Goal: Transaction & Acquisition: Book appointment/travel/reservation

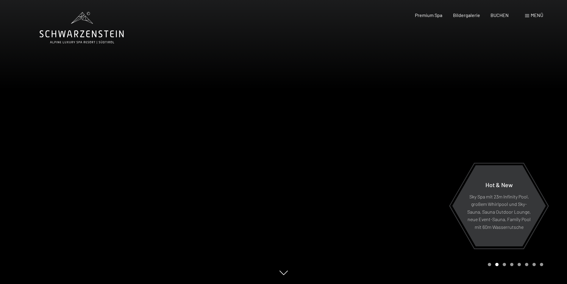
click at [534, 15] on span "Menü" at bounding box center [537, 15] width 13 height 6
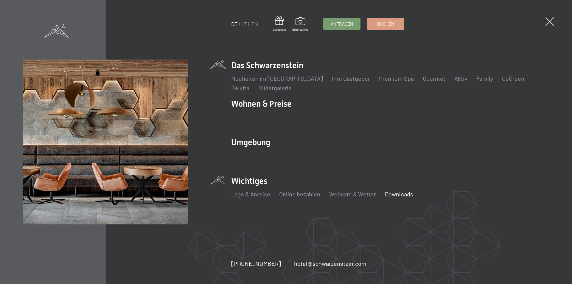
click at [398, 192] on link "Downloads" at bounding box center [399, 193] width 28 height 7
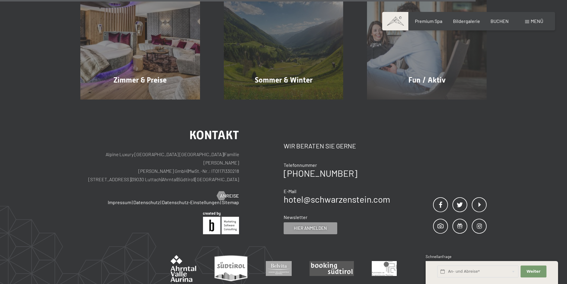
scroll to position [417, 0]
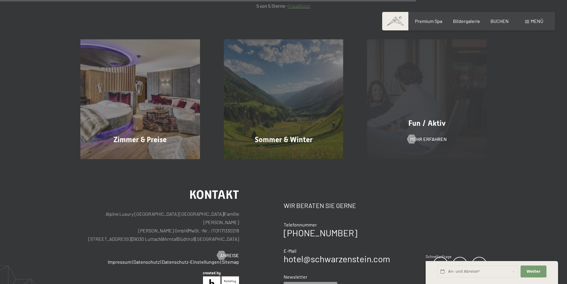
click at [419, 131] on div "Fun / Aktiv Mehr erfahren" at bounding box center [427, 99] width 144 height 120
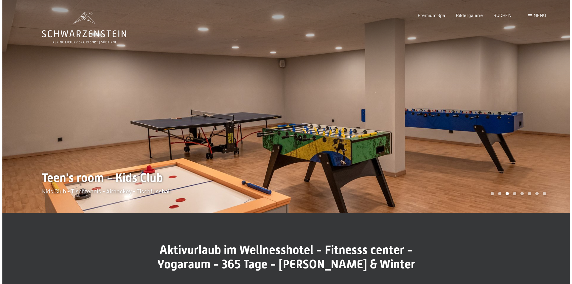
scroll to position [60, 0]
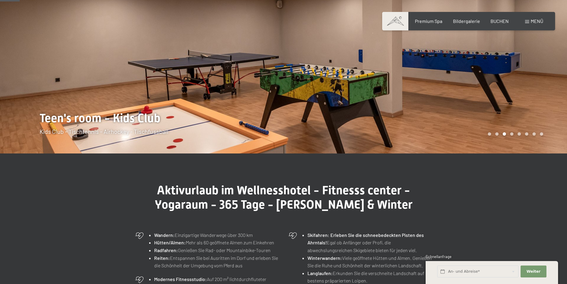
click at [533, 19] on span "Menü" at bounding box center [537, 21] width 13 height 6
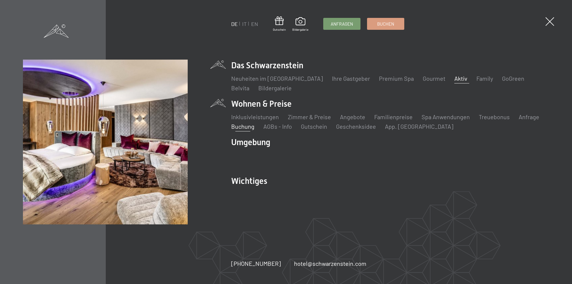
click at [244, 127] on link "Buchung" at bounding box center [242, 126] width 23 height 7
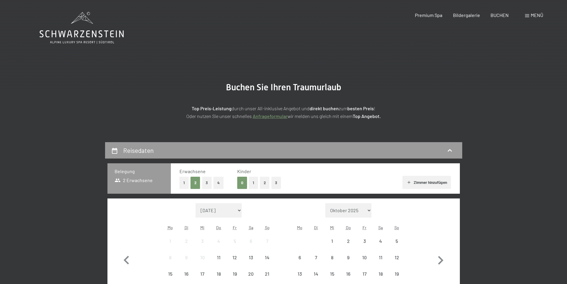
click at [525, 17] on div "Menü" at bounding box center [534, 15] width 18 height 7
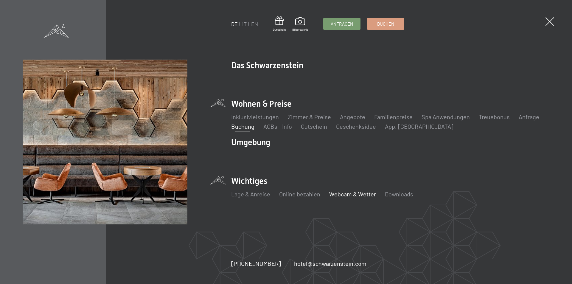
click at [339, 196] on link "Webcam & Wetter" at bounding box center [352, 193] width 47 height 7
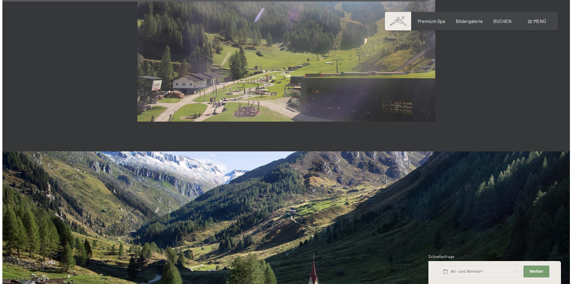
scroll to position [1295, 0]
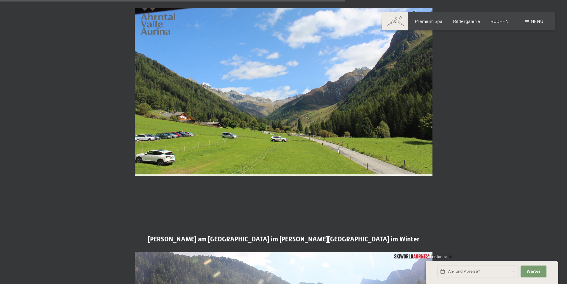
click at [534, 22] on span "Menü" at bounding box center [537, 21] width 13 height 6
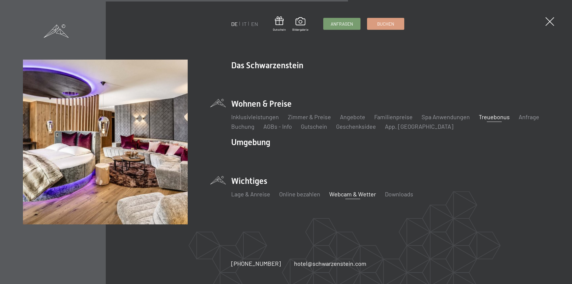
click at [483, 117] on link "Treuebonus" at bounding box center [494, 116] width 31 height 7
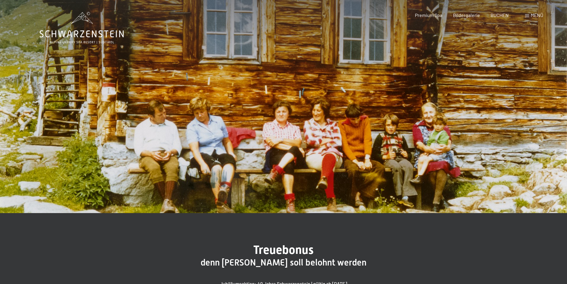
click at [534, 14] on span "Menü" at bounding box center [537, 15] width 13 height 6
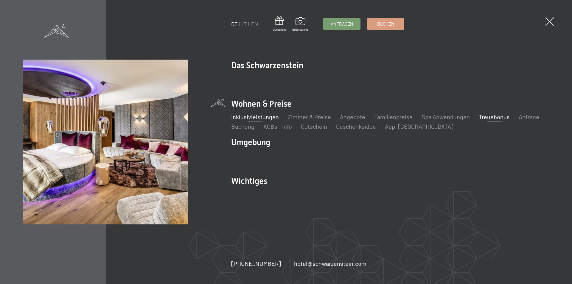
click at [268, 116] on link "Inklusivleistungen" at bounding box center [255, 116] width 48 height 7
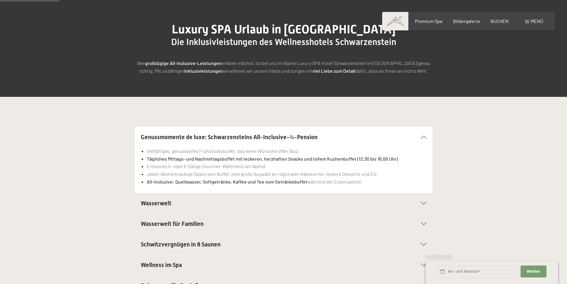
scroll to position [119, 0]
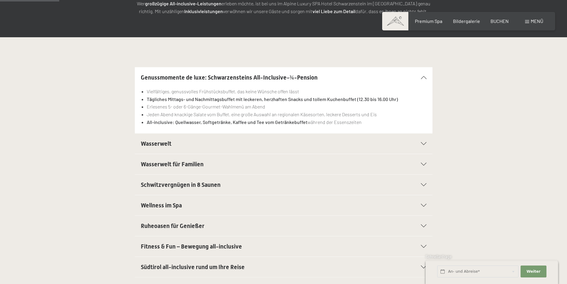
click at [203, 146] on h2 "Wasserwelt" at bounding box center [269, 143] width 257 height 8
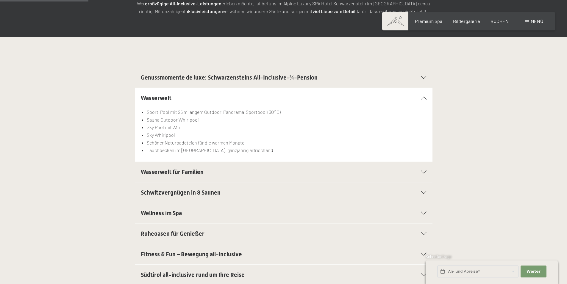
scroll to position [179, 0]
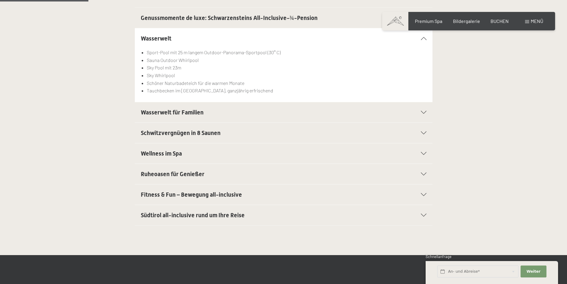
click at [195, 209] on div "Südtirol all-inclusive rund um Ihre Reise" at bounding box center [284, 215] width 286 height 20
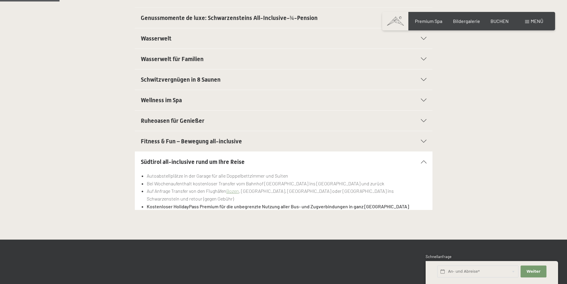
scroll to position [119, 0]
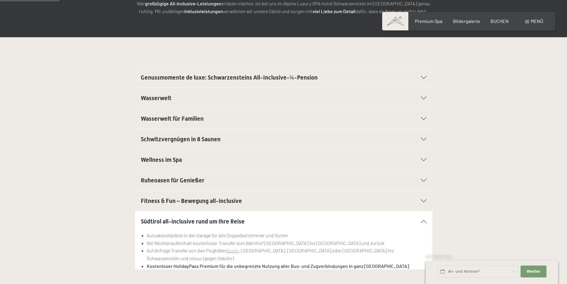
click at [247, 140] on h2 "Schwitzvergnügen in 8 Saunen" at bounding box center [269, 139] width 257 height 8
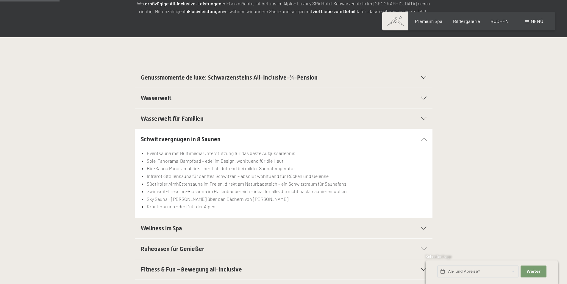
click at [247, 140] on h2 "Schwitzvergnügen in 8 Saunen" at bounding box center [269, 139] width 257 height 8
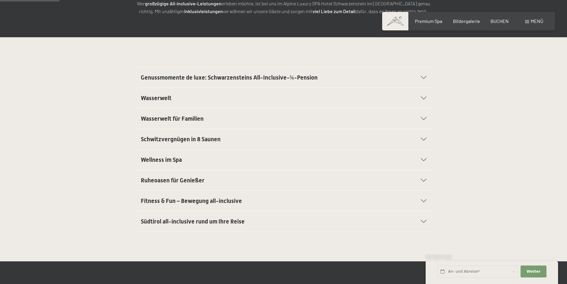
click at [232, 126] on div "Wasserwelt für Familien" at bounding box center [284, 118] width 286 height 20
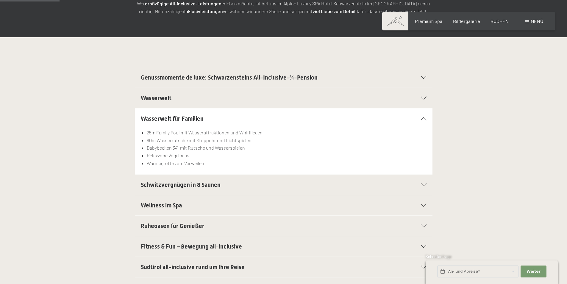
click at [237, 121] on h2 "Wasserwelt für Familien" at bounding box center [269, 118] width 257 height 8
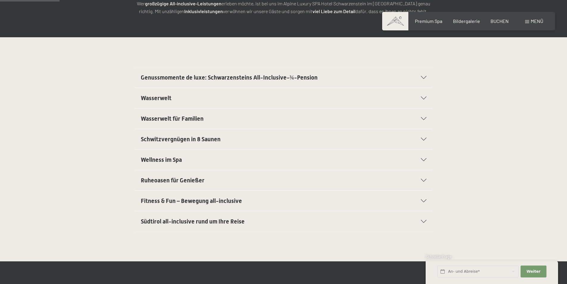
click at [227, 101] on h2 "Wasserwelt" at bounding box center [269, 98] width 257 height 8
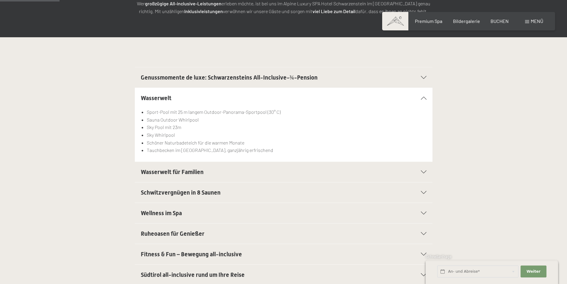
click at [227, 101] on h2 "Wasserwelt" at bounding box center [269, 98] width 257 height 8
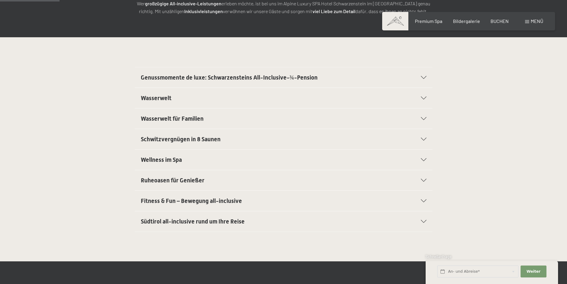
click at [247, 77] on span "Genussmomente de luxe: Schwarzensteins All-Inclusive-¾-Pension" at bounding box center [229, 77] width 177 height 7
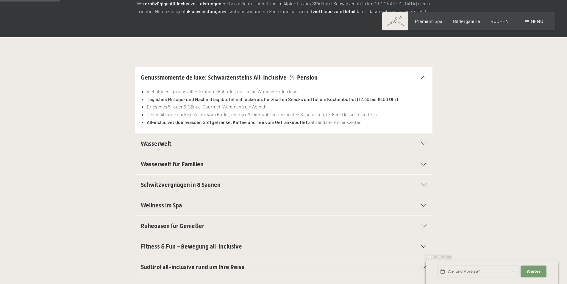
click at [247, 77] on span "Genussmomente de luxe: Schwarzensteins All-Inclusive-¾-Pension" at bounding box center [229, 77] width 177 height 7
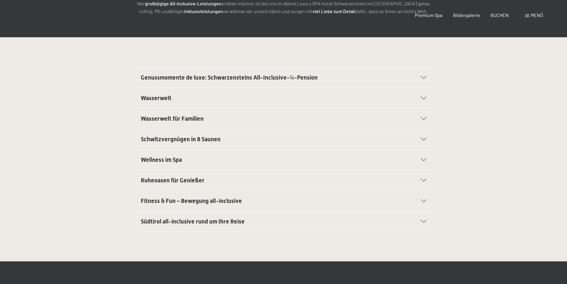
scroll to position [0, 0]
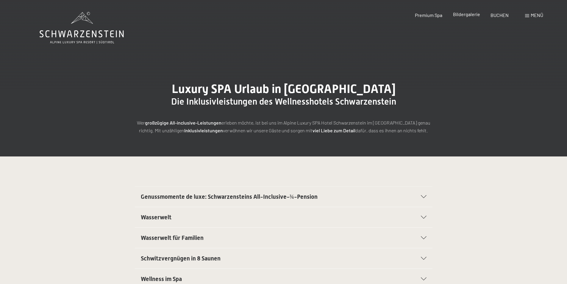
click at [465, 13] on span "Bildergalerie" at bounding box center [466, 14] width 27 height 6
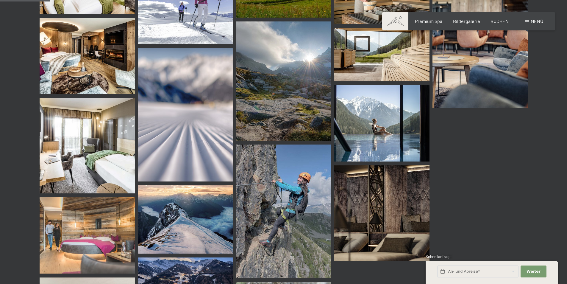
scroll to position [1251, 0]
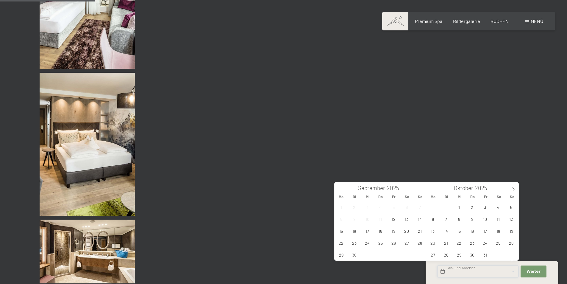
click at [462, 267] on input "text" at bounding box center [477, 271] width 81 height 12
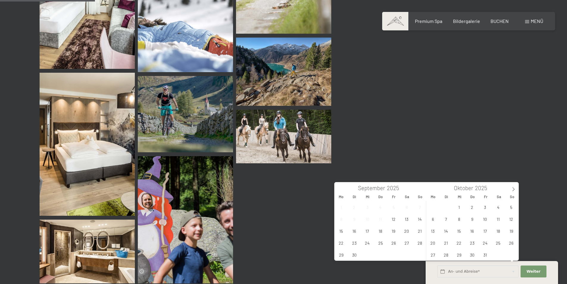
click at [334, 230] on img at bounding box center [381, 211] width 95 height 143
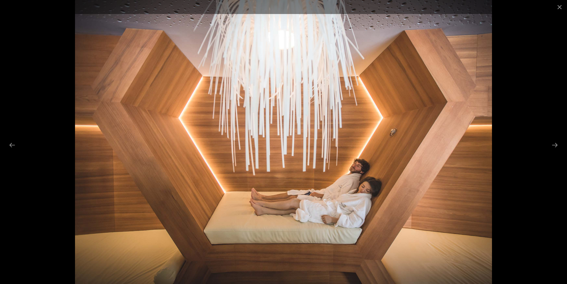
click at [528, 89] on div at bounding box center [283, 142] width 567 height 284
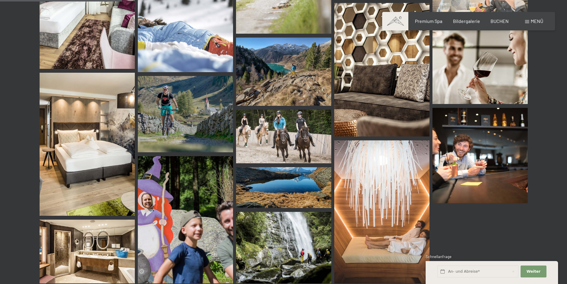
scroll to position [1787, 0]
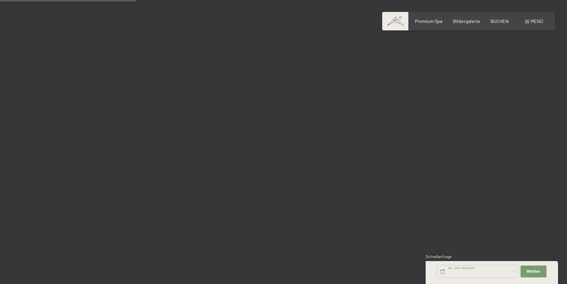
click at [457, 267] on input "text" at bounding box center [477, 271] width 81 height 12
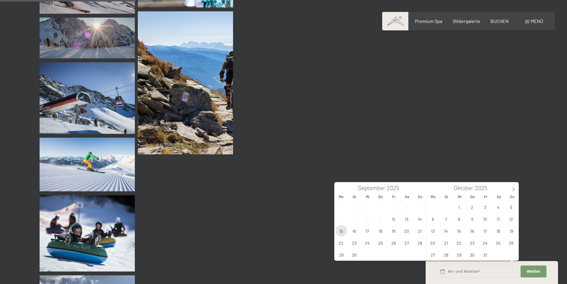
click at [343, 231] on span "15" at bounding box center [342, 231] width 12 height 12
click at [383, 231] on span "18" at bounding box center [381, 231] width 12 height 12
type input "Mo. 15.09.2025 - Do. 18.09.2025"
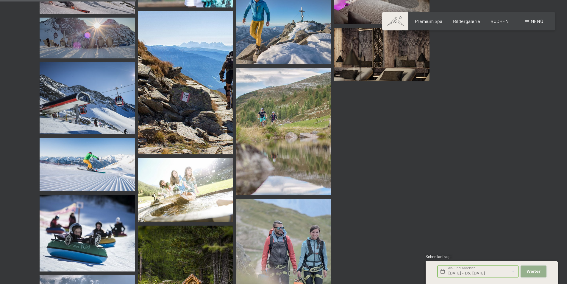
click at [545, 275] on button "Weiter Adressfelder ausblenden" at bounding box center [534, 271] width 26 height 12
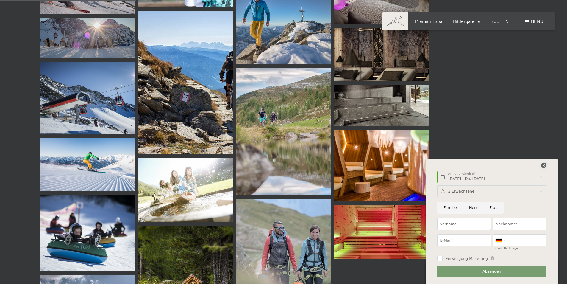
click at [545, 166] on icon at bounding box center [543, 165] width 5 height 5
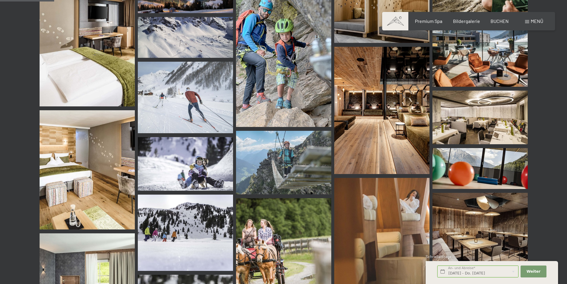
scroll to position [715, 0]
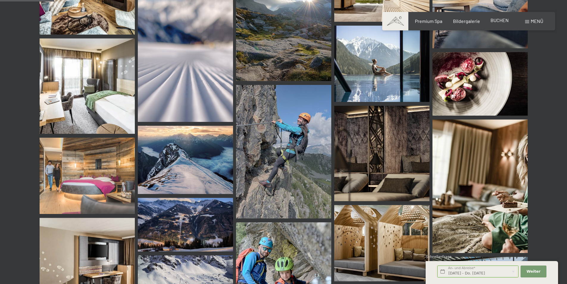
click at [495, 21] on span "BUCHEN" at bounding box center [500, 20] width 18 height 6
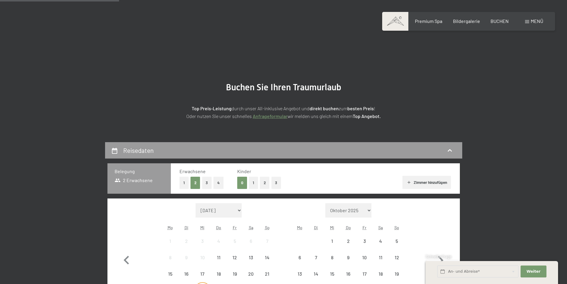
scroll to position [119, 0]
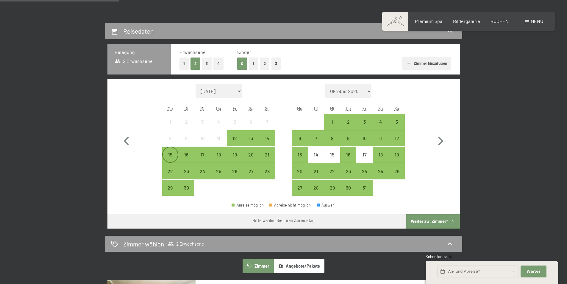
click at [171, 155] on div "15" at bounding box center [170, 159] width 15 height 15
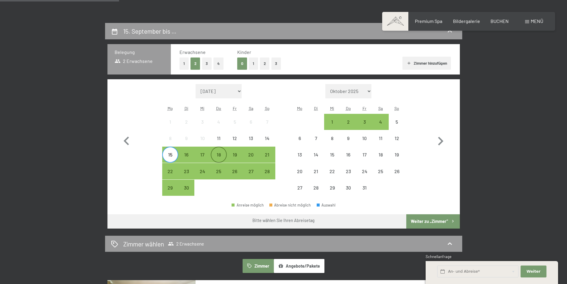
click at [218, 151] on div "18" at bounding box center [218, 154] width 15 height 15
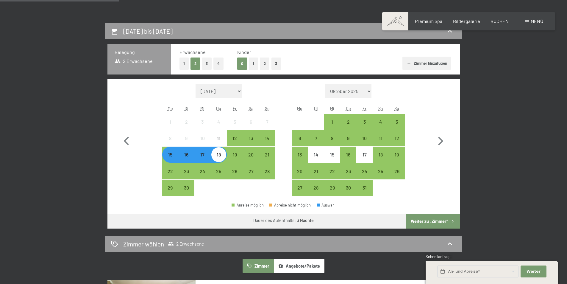
click at [428, 215] on button "Weiter zu „Zimmer“" at bounding box center [432, 221] width 53 height 14
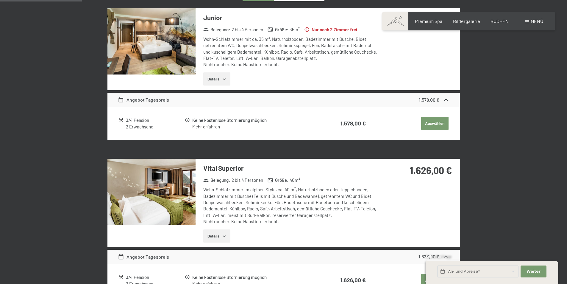
scroll to position [142, 0]
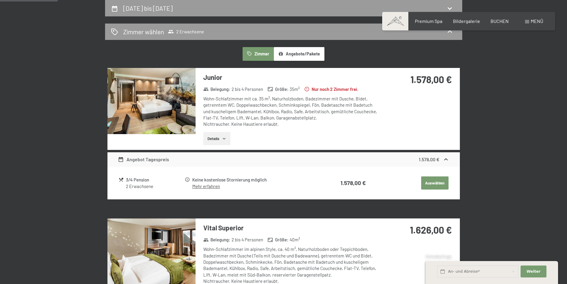
click at [167, 117] on img at bounding box center [151, 101] width 88 height 66
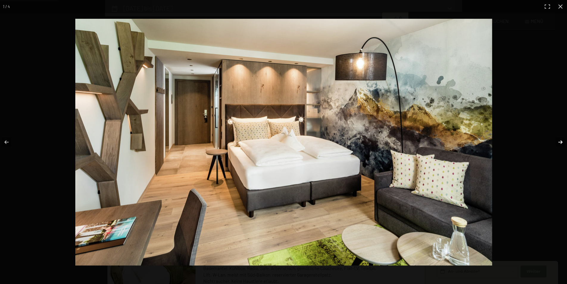
click at [560, 141] on button "button" at bounding box center [556, 142] width 21 height 30
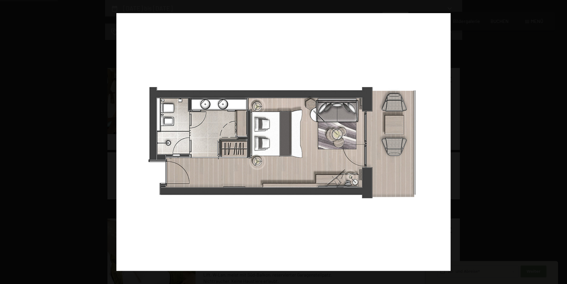
click at [560, 141] on button "button" at bounding box center [556, 142] width 21 height 30
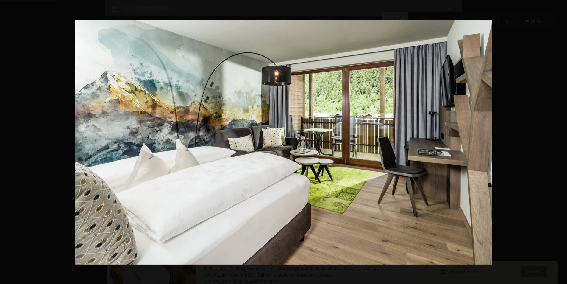
click at [560, 141] on button "button" at bounding box center [556, 142] width 21 height 30
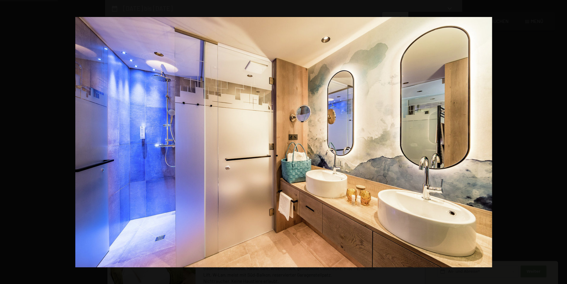
click at [560, 141] on button "button" at bounding box center [556, 142] width 21 height 30
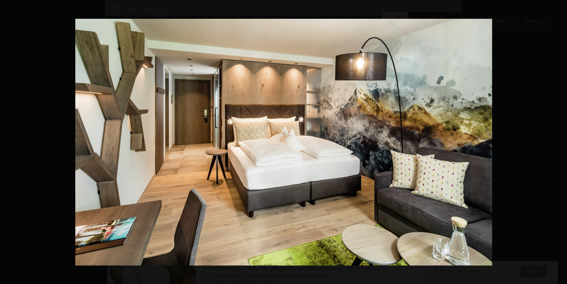
click at [560, 141] on button "button" at bounding box center [556, 142] width 21 height 30
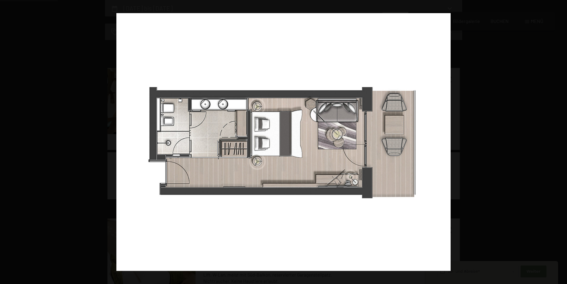
click at [560, 141] on button "button" at bounding box center [556, 142] width 21 height 30
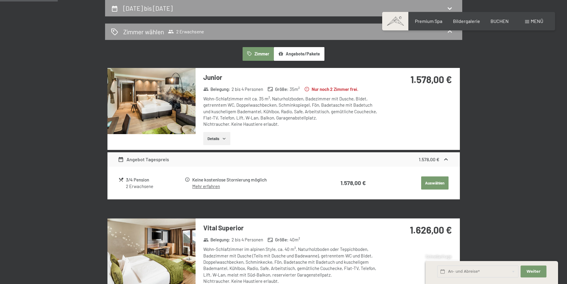
click at [0, 0] on button "button" at bounding box center [0, 0] width 0 height 0
click at [209, 188] on link "Mehr erfahren" at bounding box center [206, 185] width 28 height 5
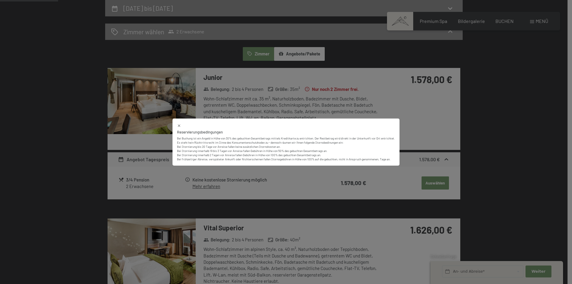
click at [425, 135] on div "Reservierungsbedingungen Bei Buchung ist ein Angeld in Höhe von 30% des gebucht…" at bounding box center [286, 142] width 572 height 284
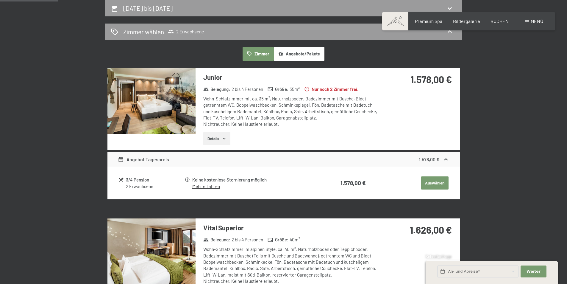
click at [219, 138] on button "Details" at bounding box center [216, 138] width 27 height 13
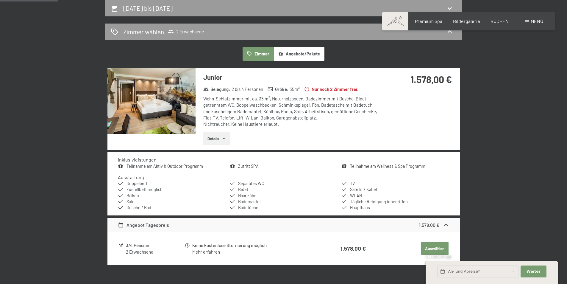
click at [306, 54] on button "Angebote/Pakete" at bounding box center [299, 54] width 51 height 14
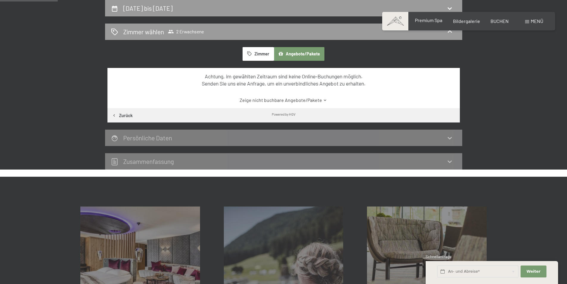
click at [434, 23] on div "Premium Spa" at bounding box center [428, 20] width 27 height 7
click at [434, 20] on span "Premium Spa" at bounding box center [428, 20] width 27 height 6
